Goal: Task Accomplishment & Management: Manage account settings

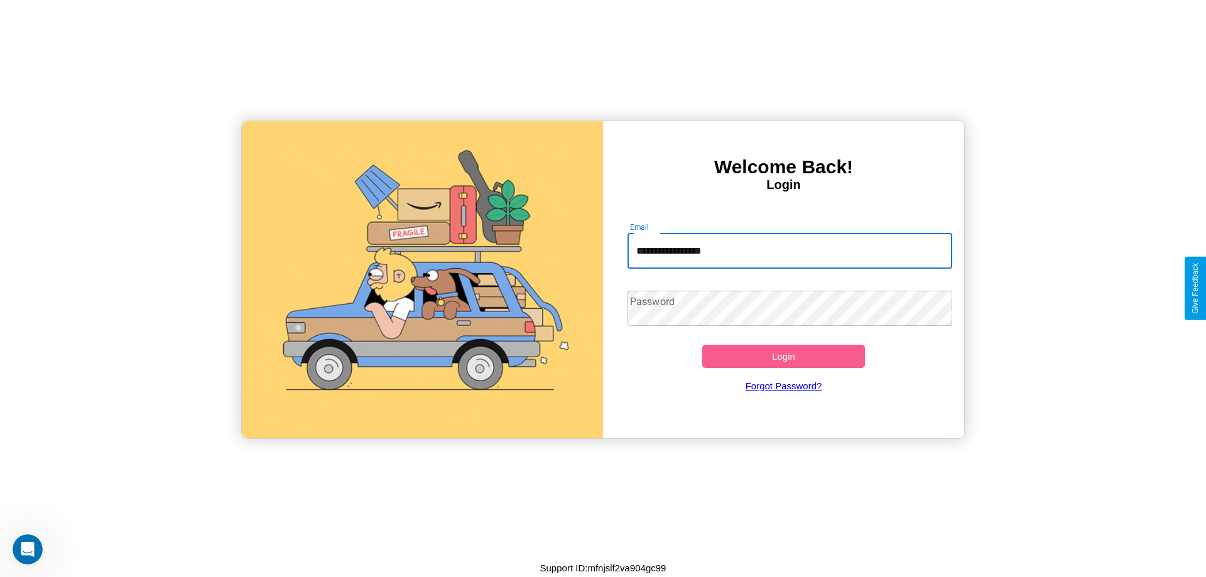
type input "**********"
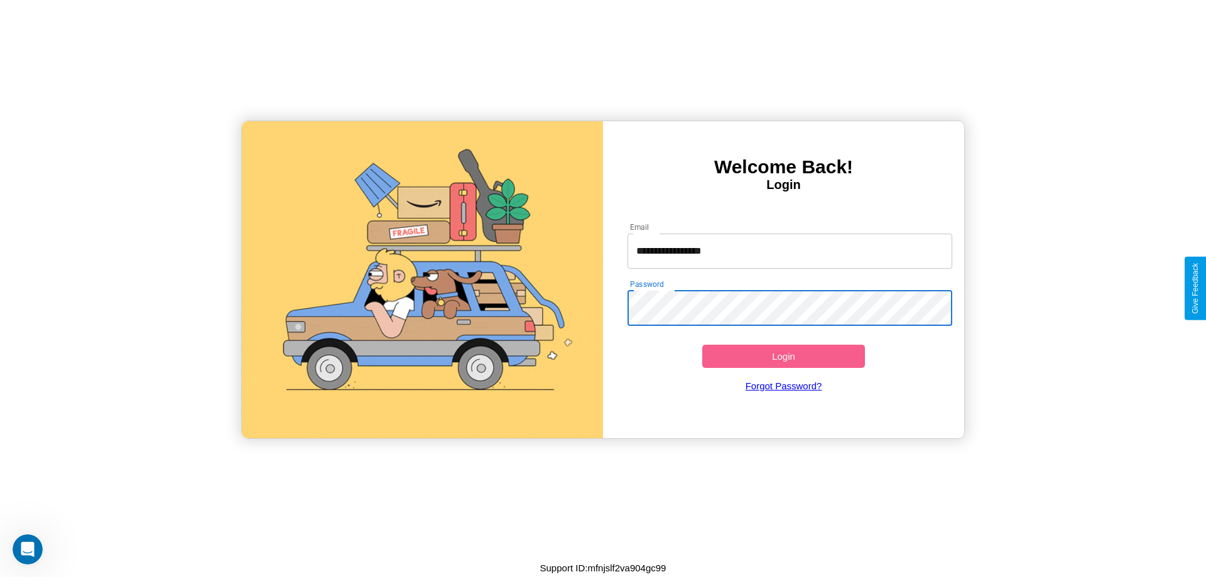
click at [783, 356] on button "Login" at bounding box center [783, 356] width 163 height 23
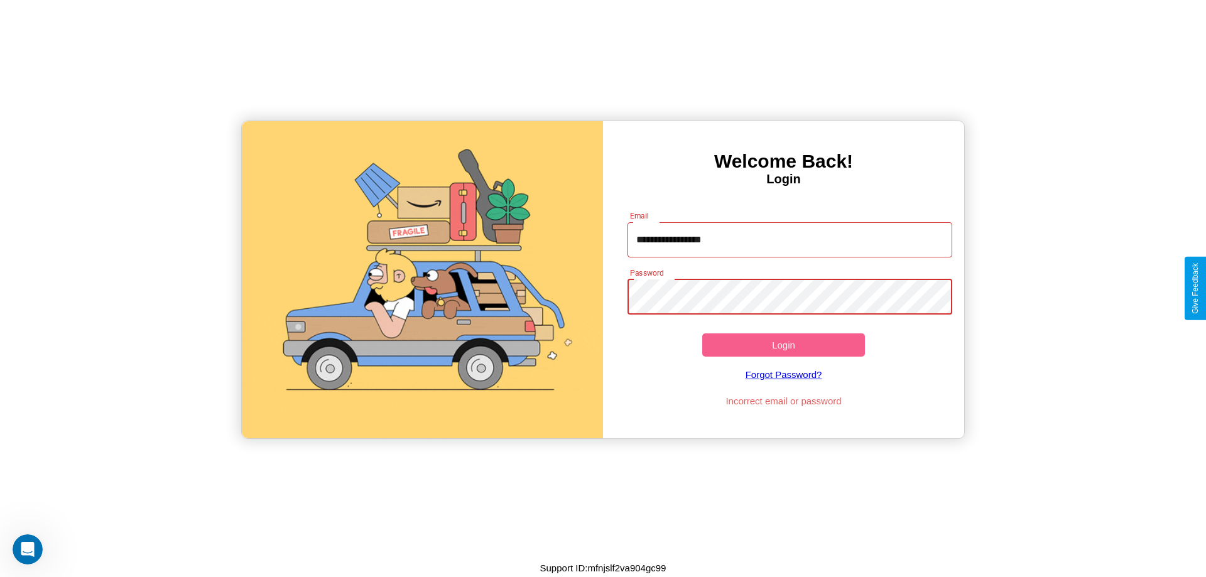
click at [783, 345] on button "Login" at bounding box center [783, 344] width 163 height 23
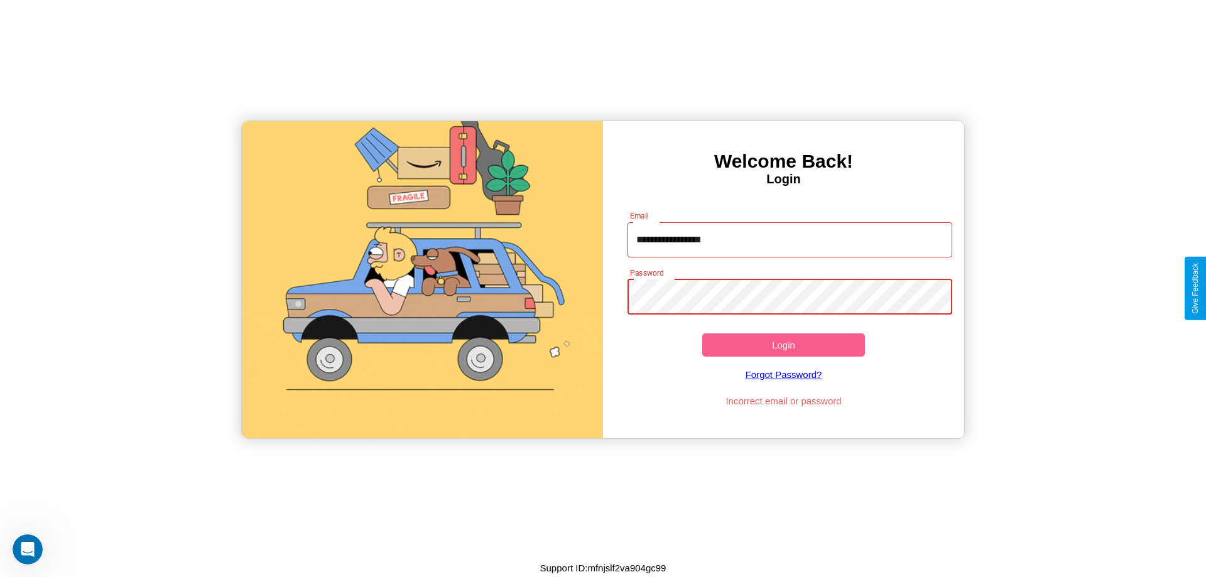
click at [783, 345] on button "Login" at bounding box center [783, 344] width 163 height 23
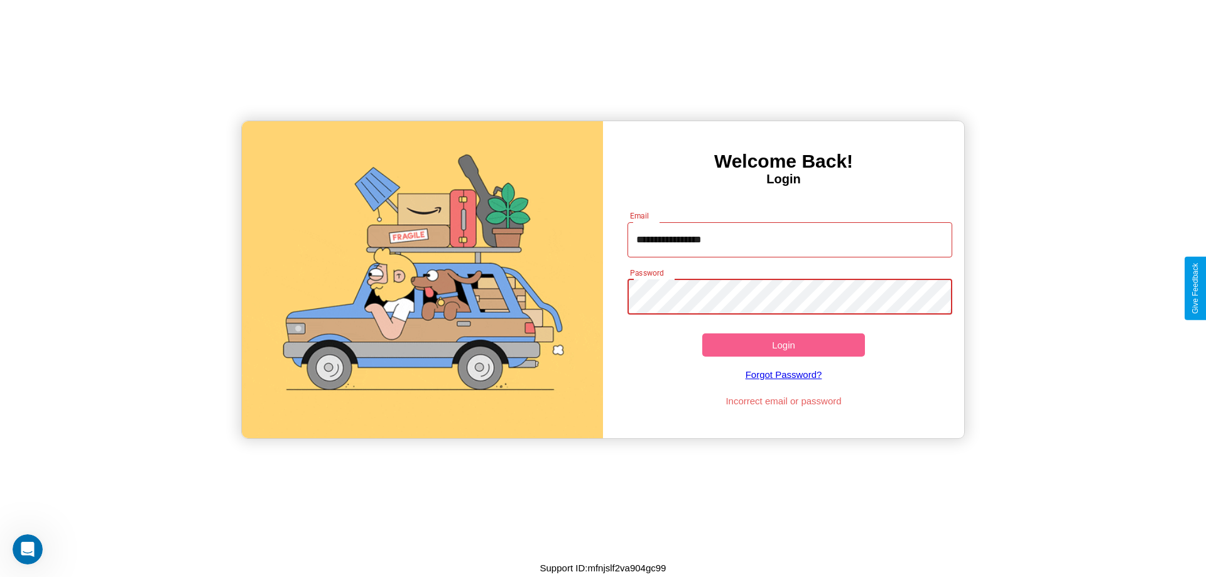
click at [783, 345] on button "Login" at bounding box center [783, 344] width 163 height 23
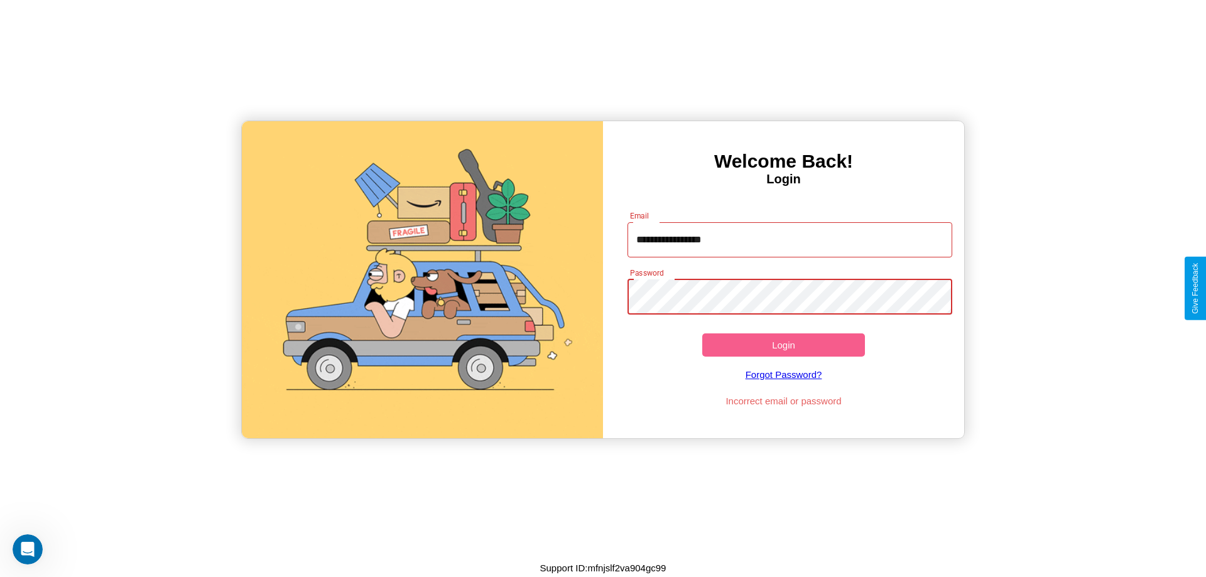
click at [783, 345] on button "Login" at bounding box center [783, 344] width 163 height 23
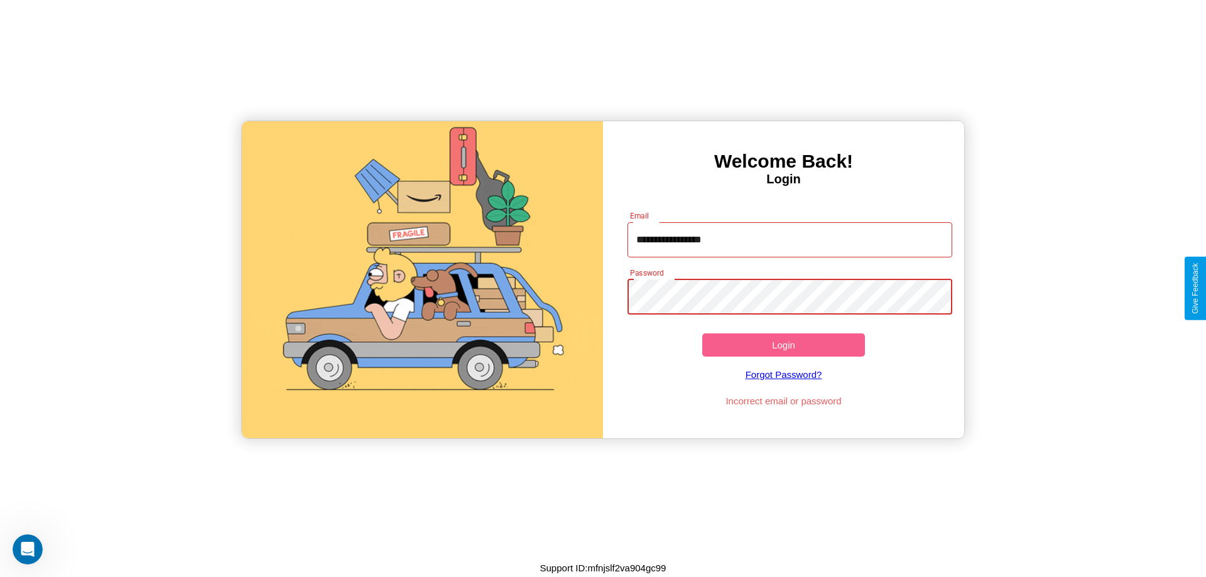
click at [783, 345] on button "Login" at bounding box center [783, 344] width 163 height 23
